Goal: Find specific page/section: Find specific page/section

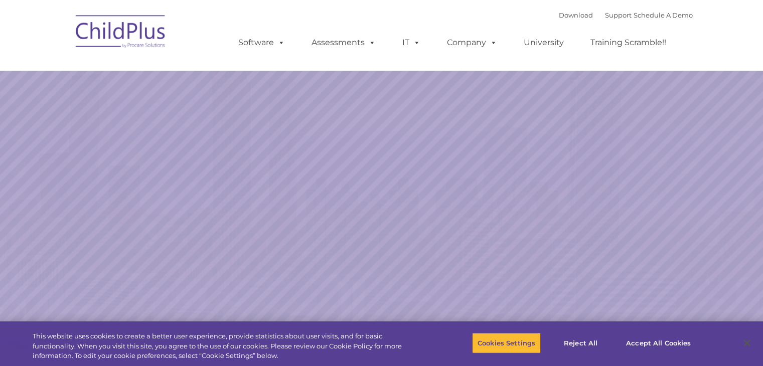
select select "MEDIUM"
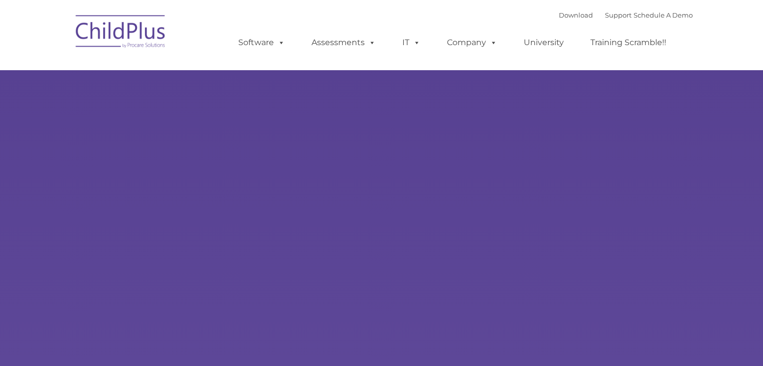
type input ""
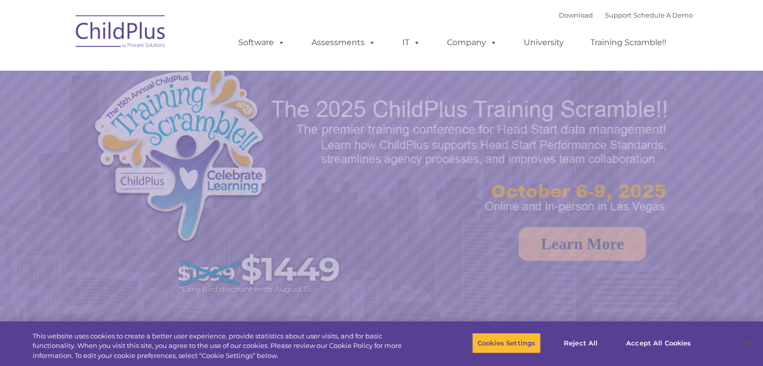
select select "MEDIUM"
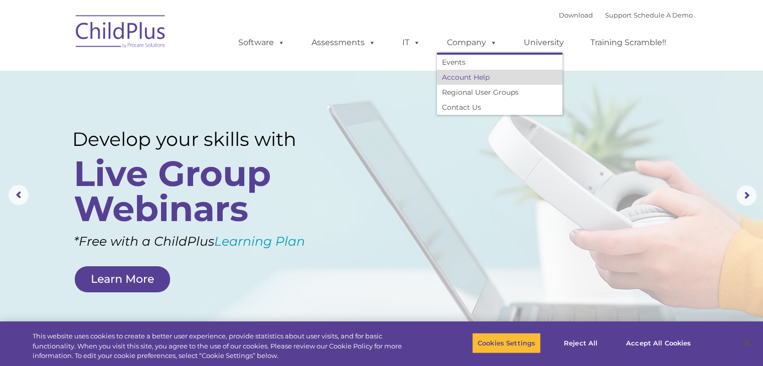
click at [499, 78] on link "Account Help" at bounding box center [499, 77] width 125 height 15
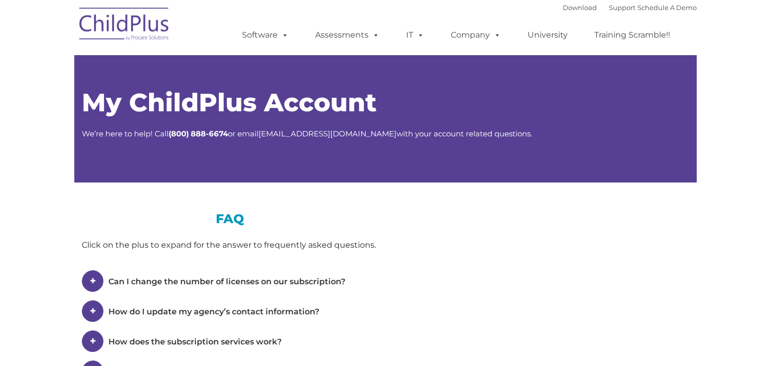
type input ""
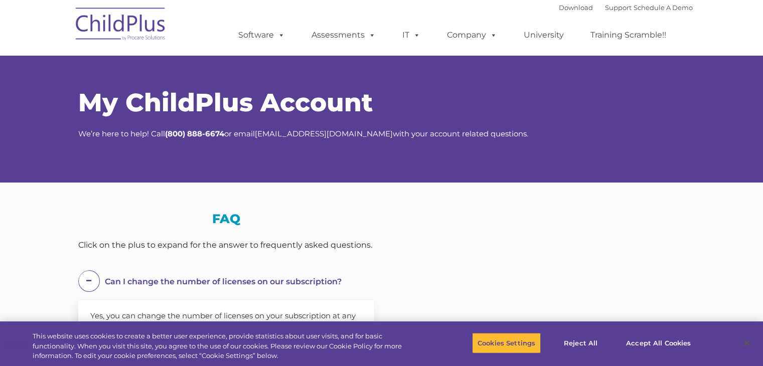
select select "MEDIUM"
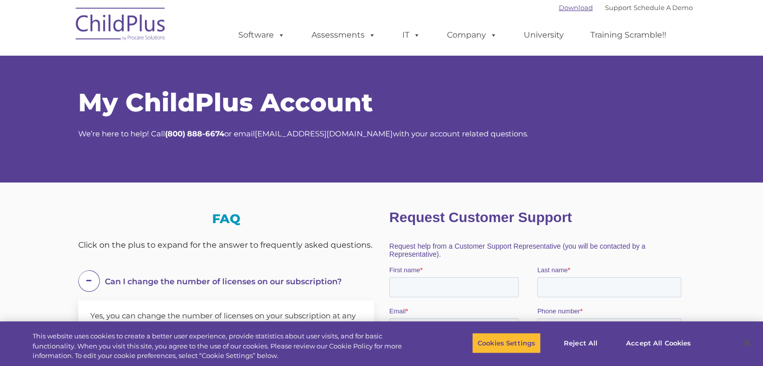
click at [563, 11] on link "Download" at bounding box center [576, 8] width 34 height 8
